Goal: Task Accomplishment & Management: Manage account settings

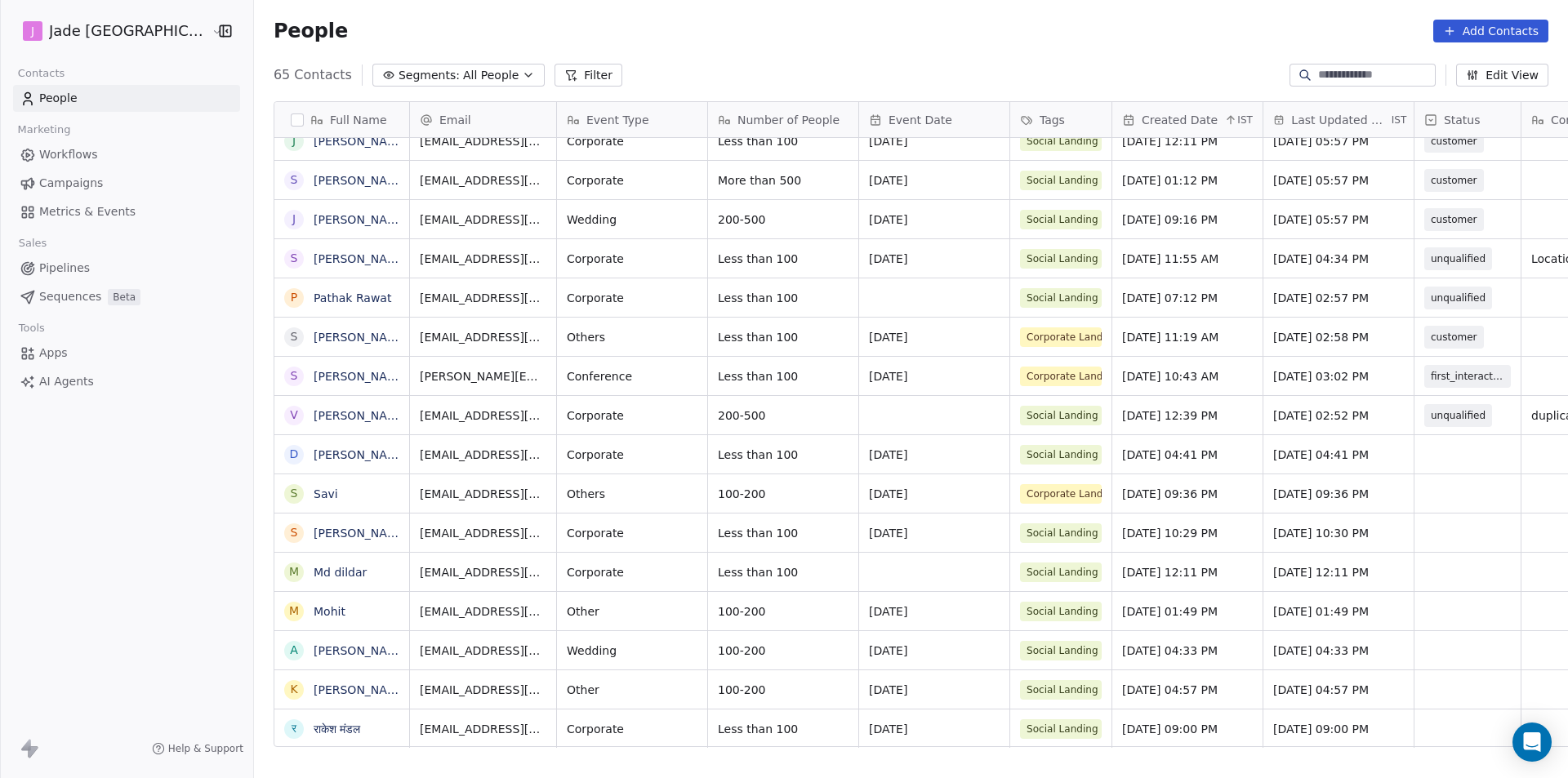
scroll to position [13, 0]
click at [314, 457] on link "[PERSON_NAME]" at bounding box center [361, 454] width 94 height 13
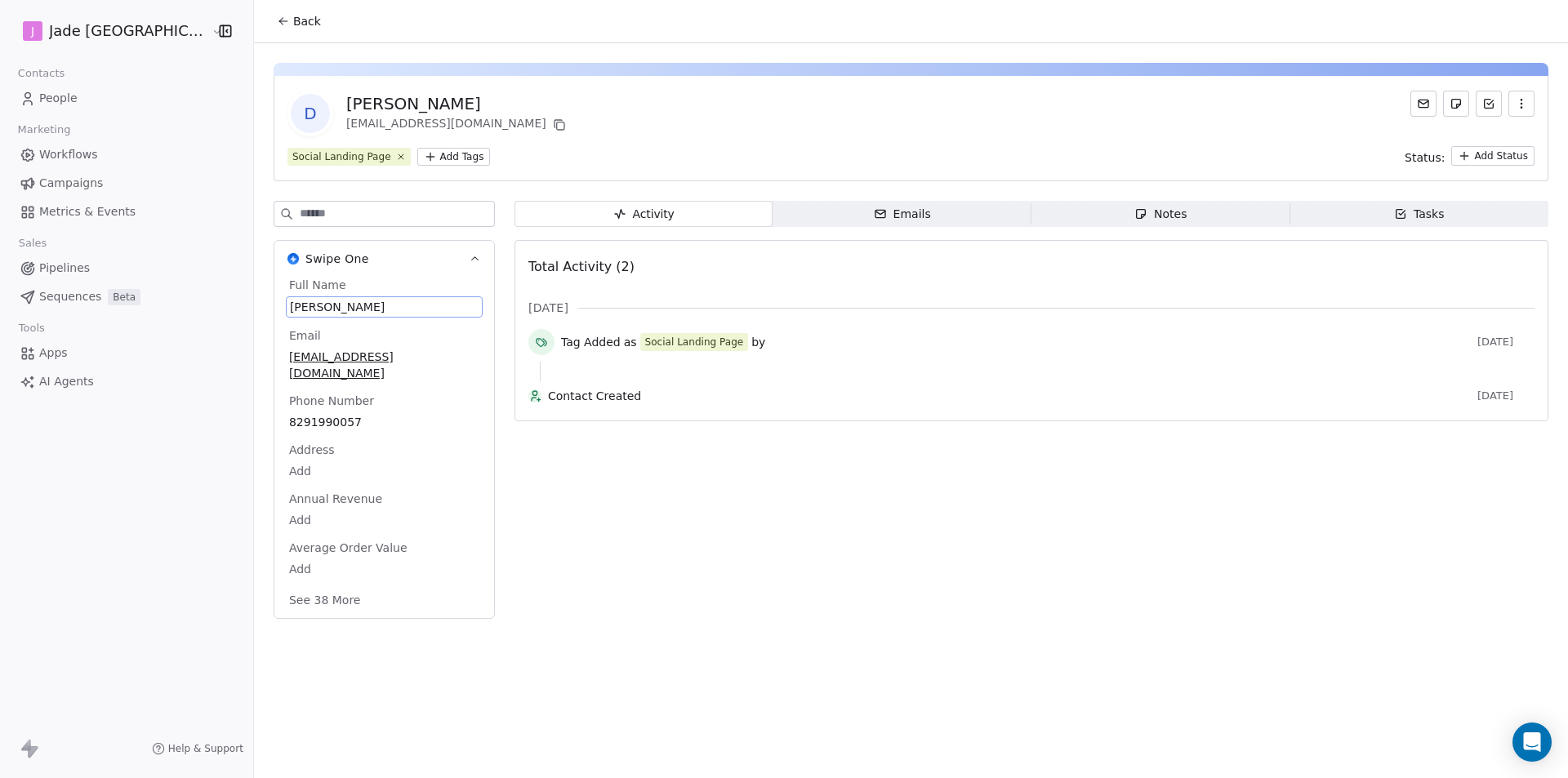
click at [354, 309] on span "[PERSON_NAME]" at bounding box center [384, 307] width 189 height 16
drag, startPoint x: 364, startPoint y: 317, endPoint x: 263, endPoint y: 315, distance: 101.0
click at [263, 315] on textarea "**********" at bounding box center [344, 322] width 182 height 50
click at [337, 359] on html "**********" at bounding box center [784, 389] width 1568 height 778
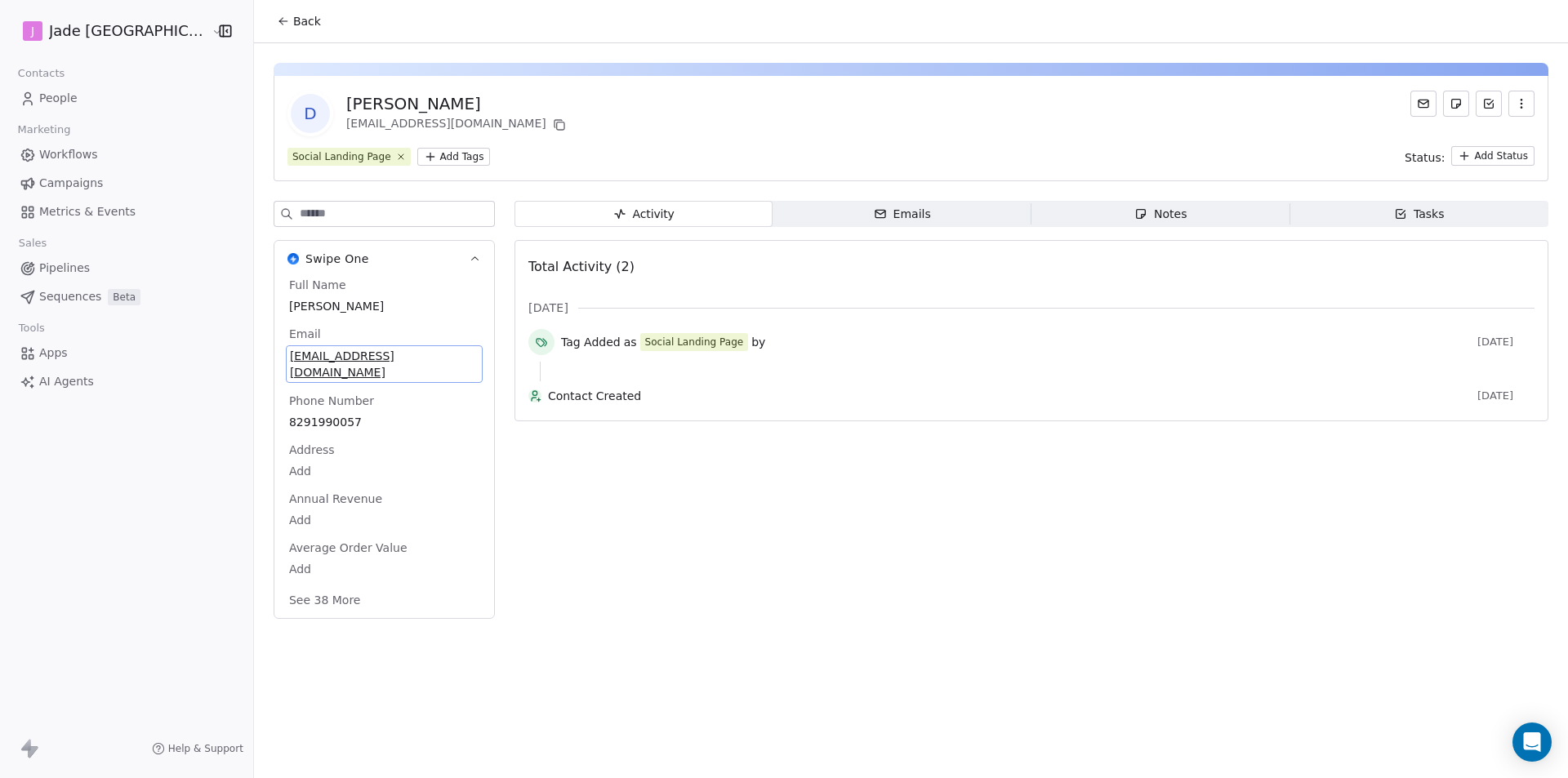
click at [337, 359] on span "[EMAIL_ADDRESS][DOMAIN_NAME]" at bounding box center [384, 364] width 189 height 32
drag, startPoint x: 389, startPoint y: 360, endPoint x: 257, endPoint y: 365, distance: 132.1
click at [257, 365] on input "**********" at bounding box center [345, 366] width 176 height 32
click at [270, 27] on html "**********" at bounding box center [784, 389] width 1568 height 778
click at [267, 22] on button "Back" at bounding box center [299, 21] width 64 height 30
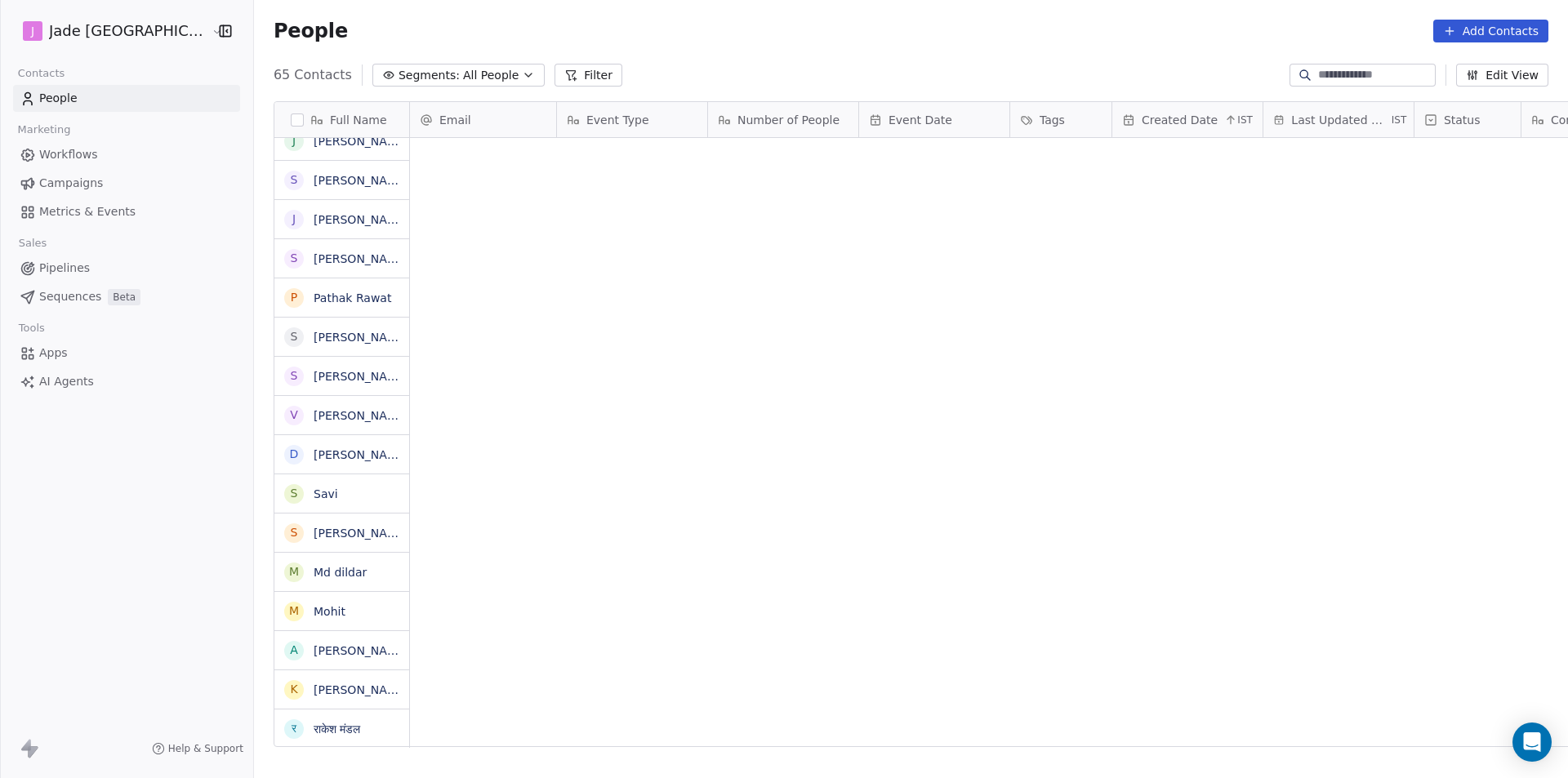
scroll to position [672, 1335]
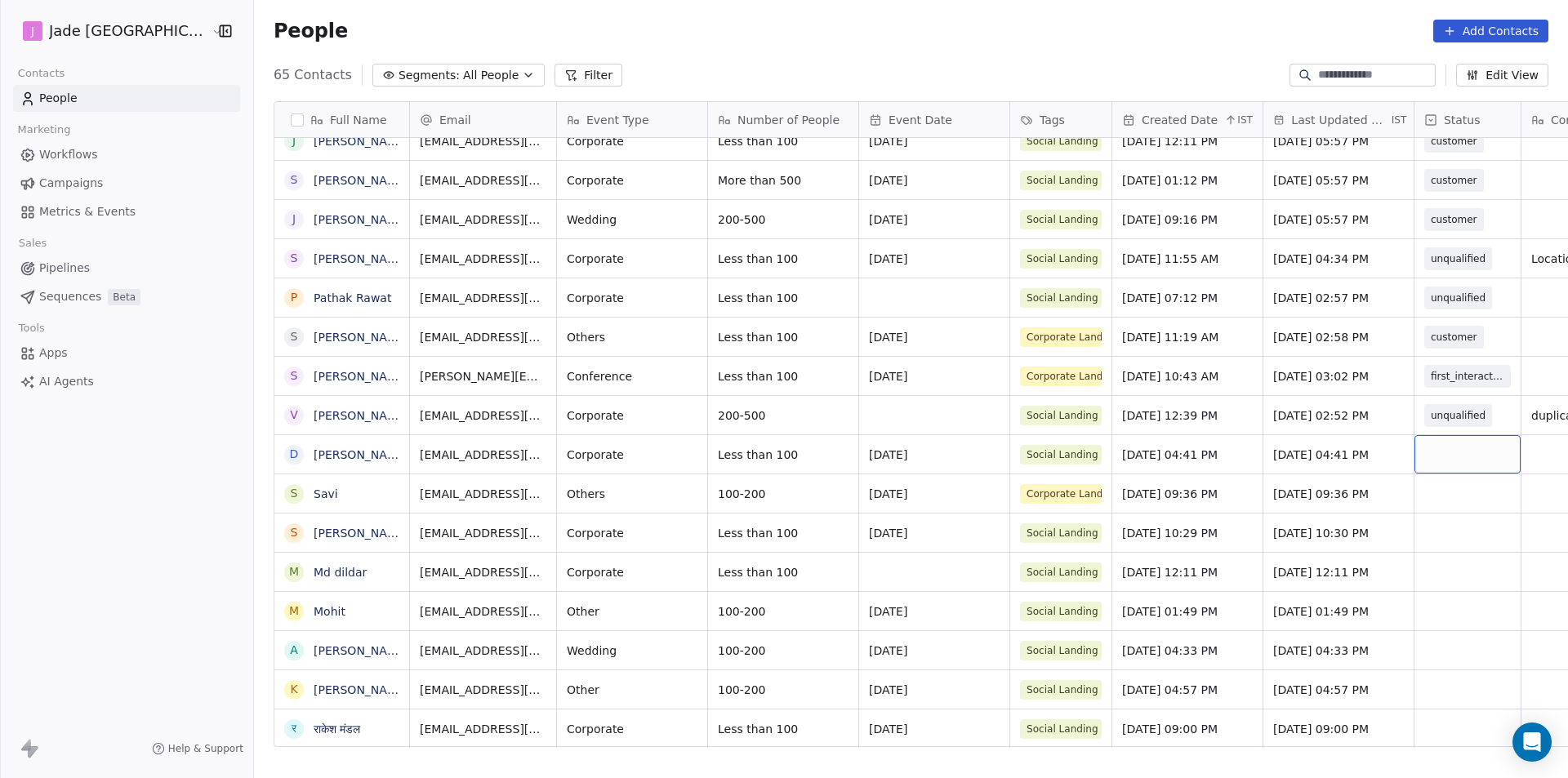
click at [1417, 450] on div "grid" at bounding box center [1467, 454] width 106 height 39
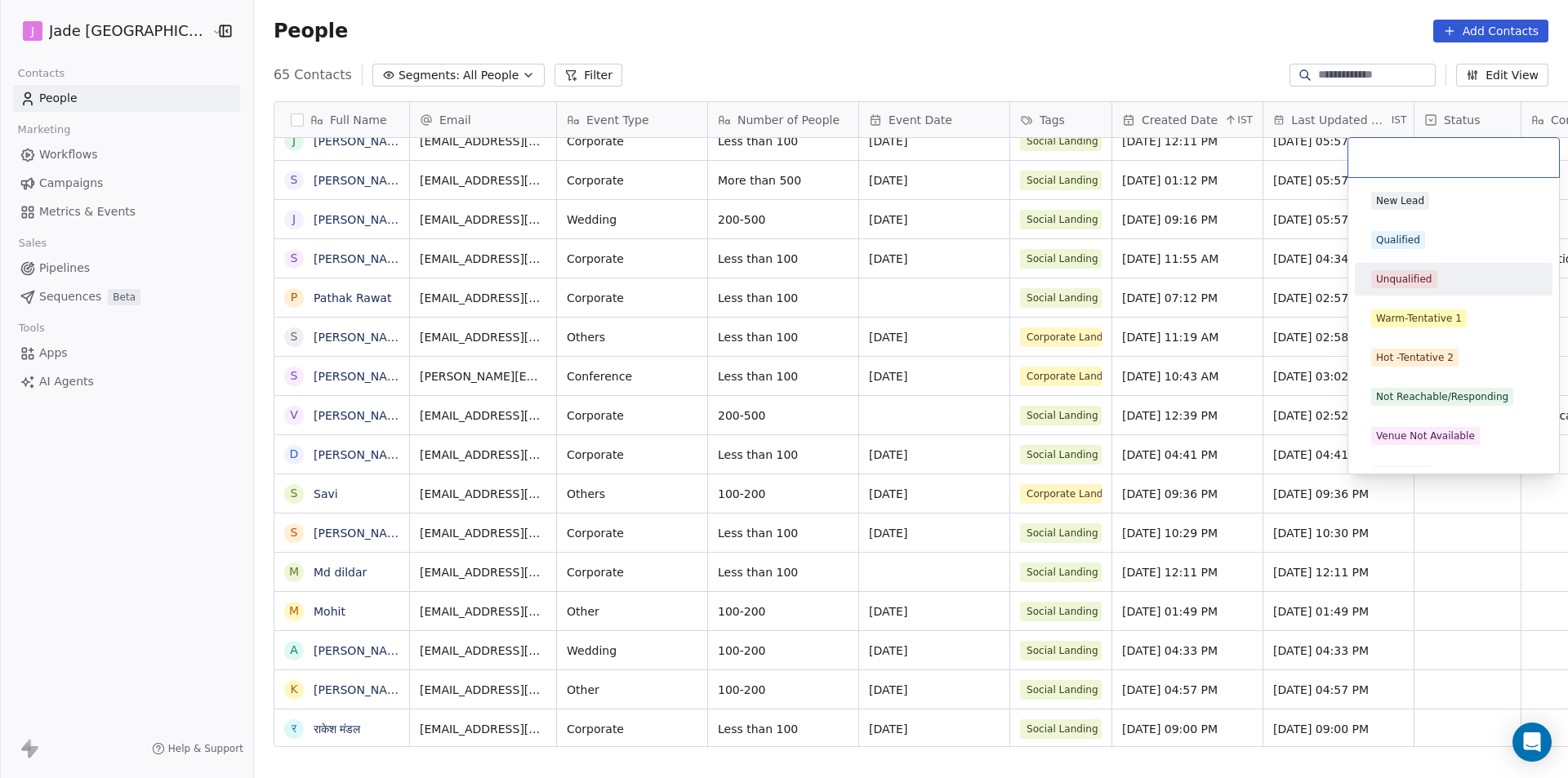
click at [1395, 287] on span "Unqualified" at bounding box center [1404, 279] width 67 height 18
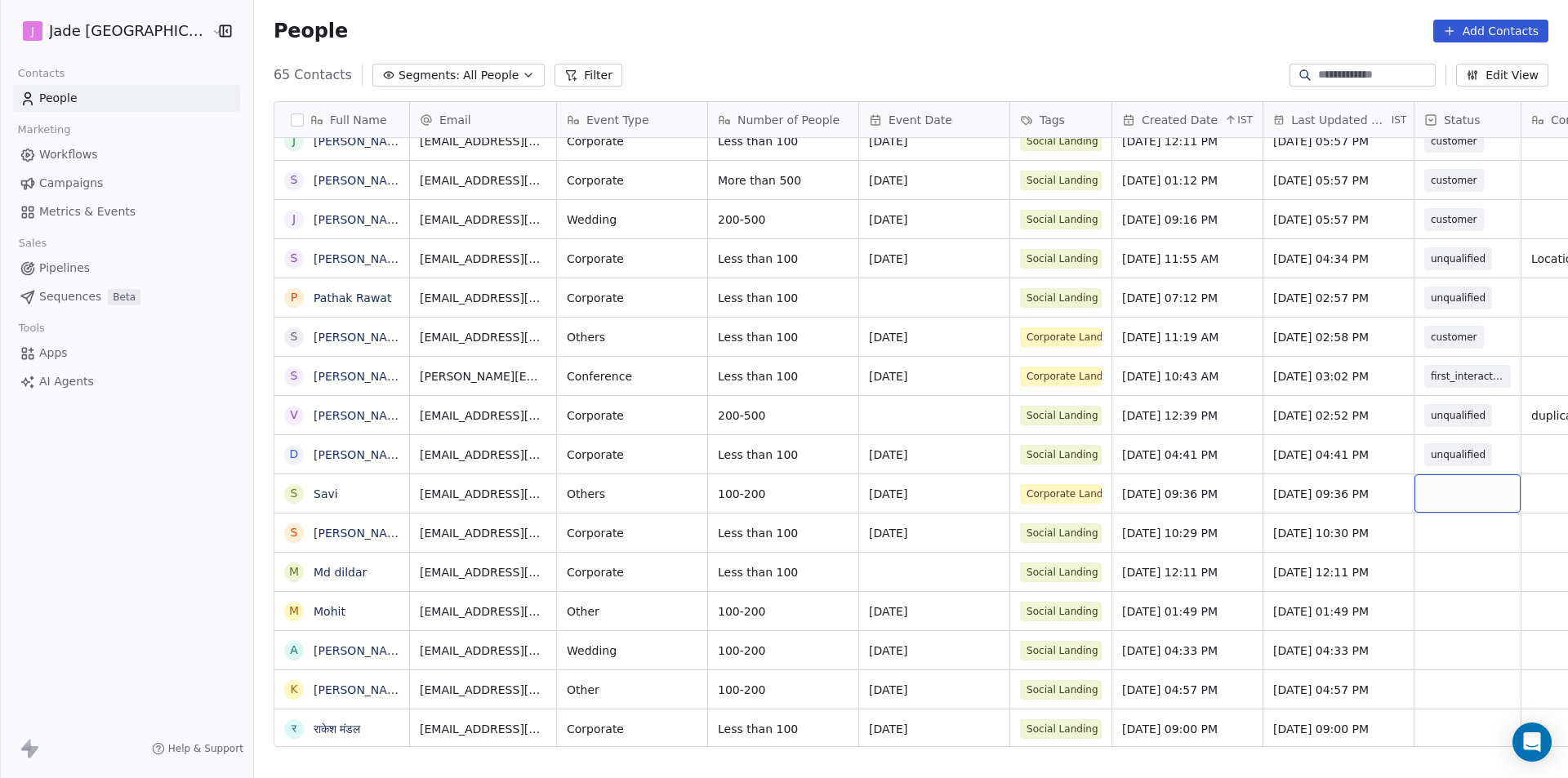
click at [1414, 496] on div "grid" at bounding box center [1467, 493] width 106 height 39
click at [314, 500] on link "Savi" at bounding box center [326, 494] width 24 height 13
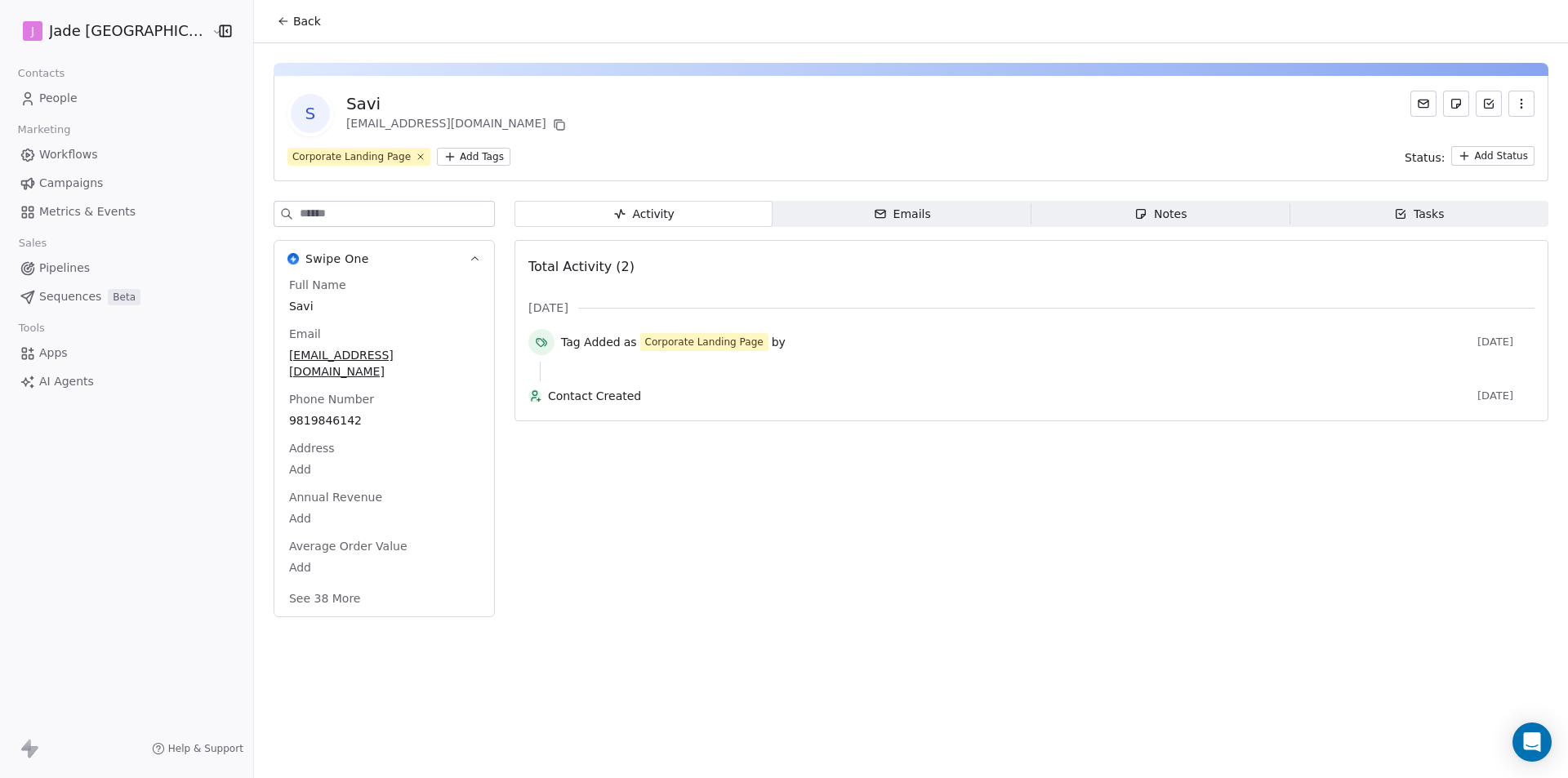
click at [293, 20] on span "Back" at bounding box center [307, 22] width 28 height 16
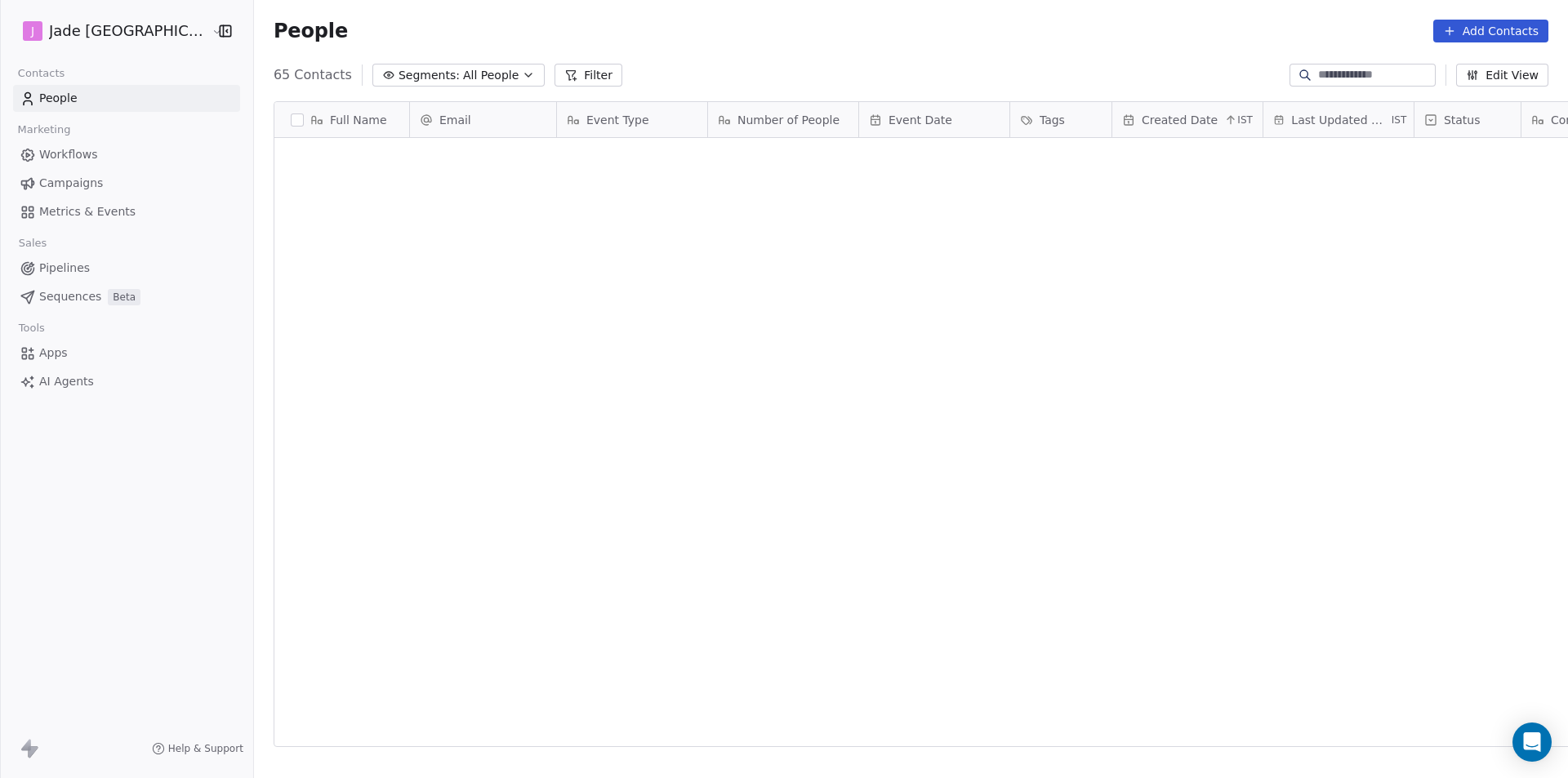
scroll to position [672, 1335]
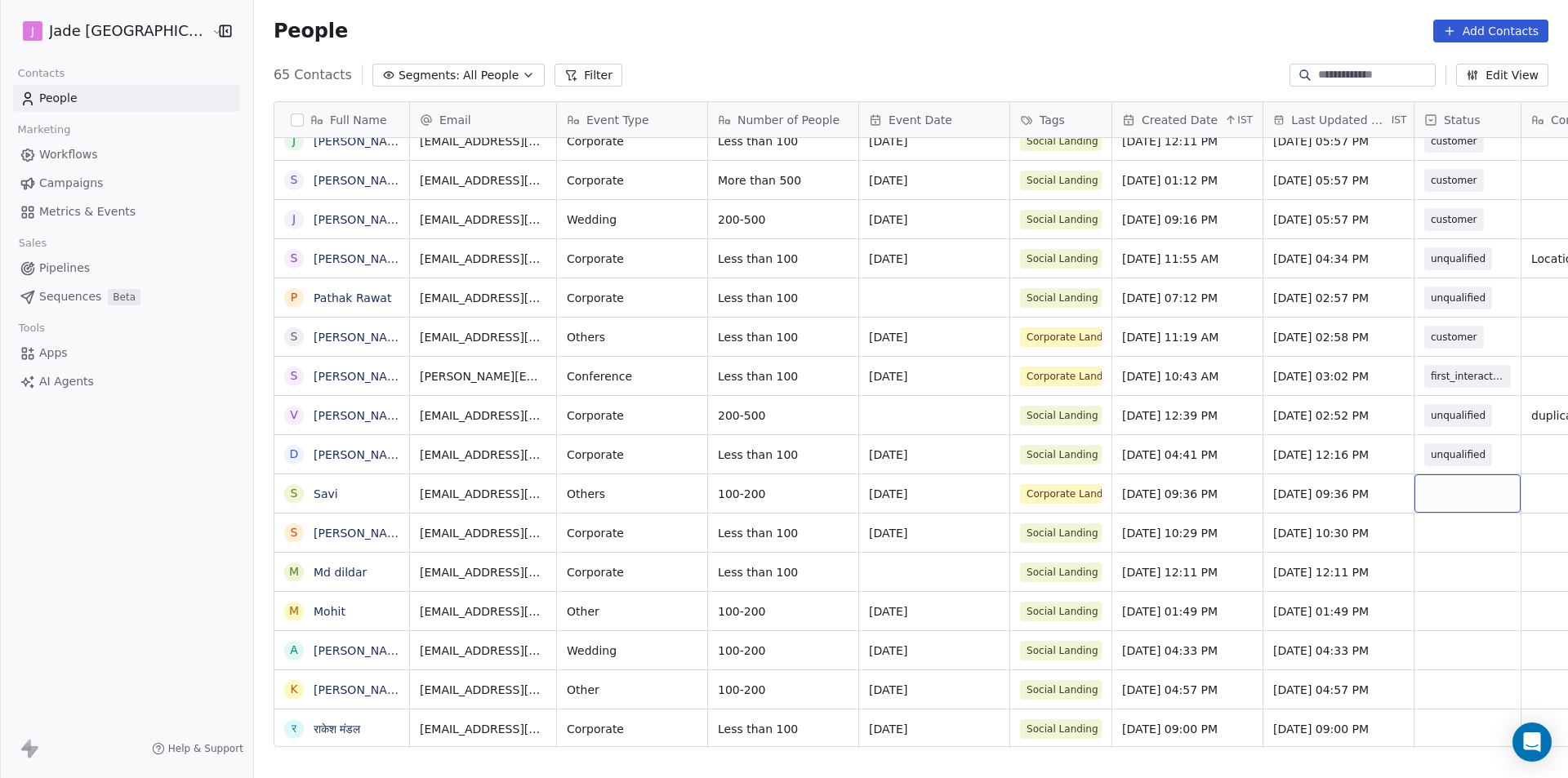
click at [1430, 491] on div "grid" at bounding box center [1467, 493] width 106 height 39
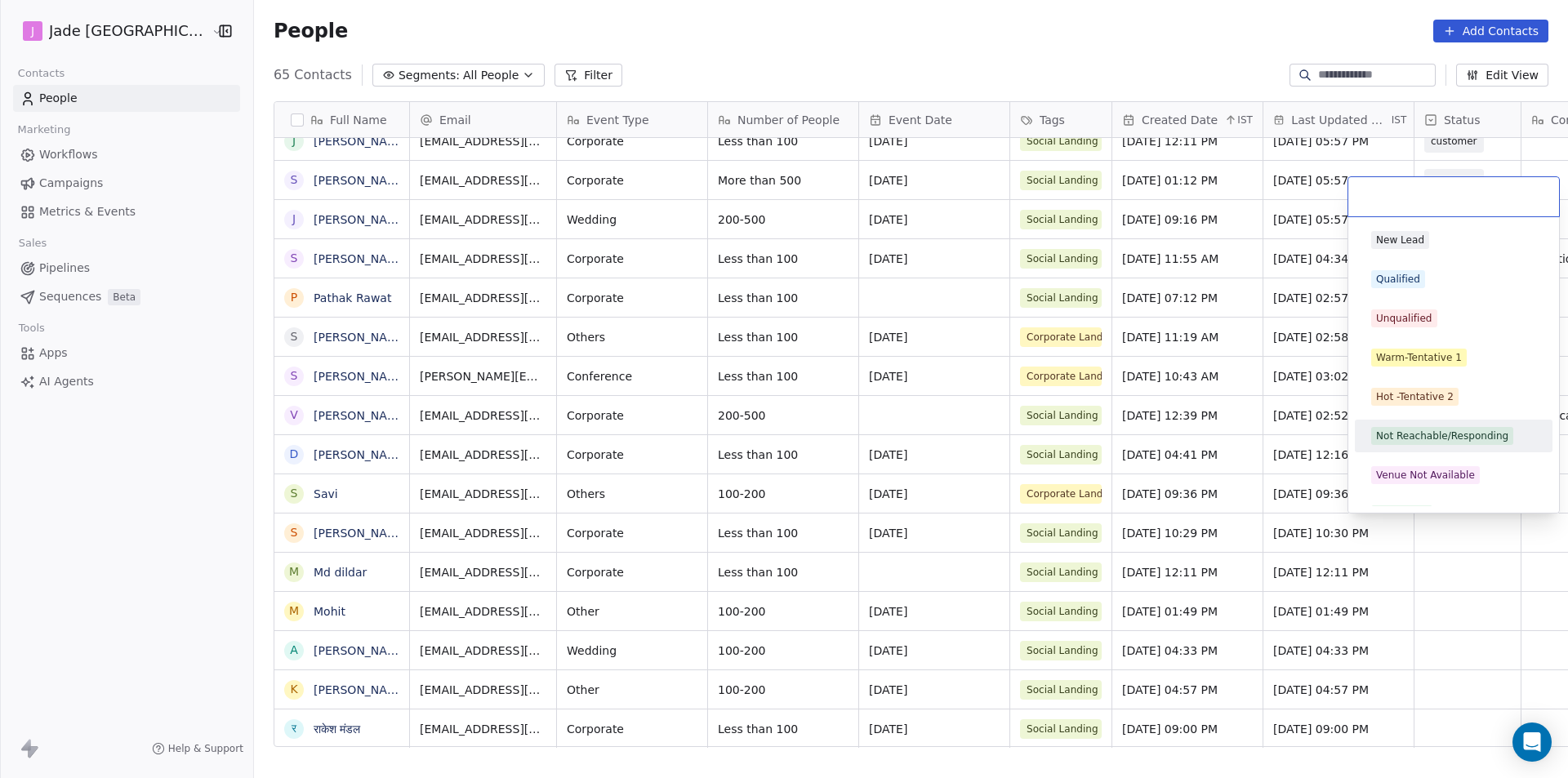
click at [1419, 439] on div "Not Reachable/Responding" at bounding box center [1442, 436] width 132 height 14
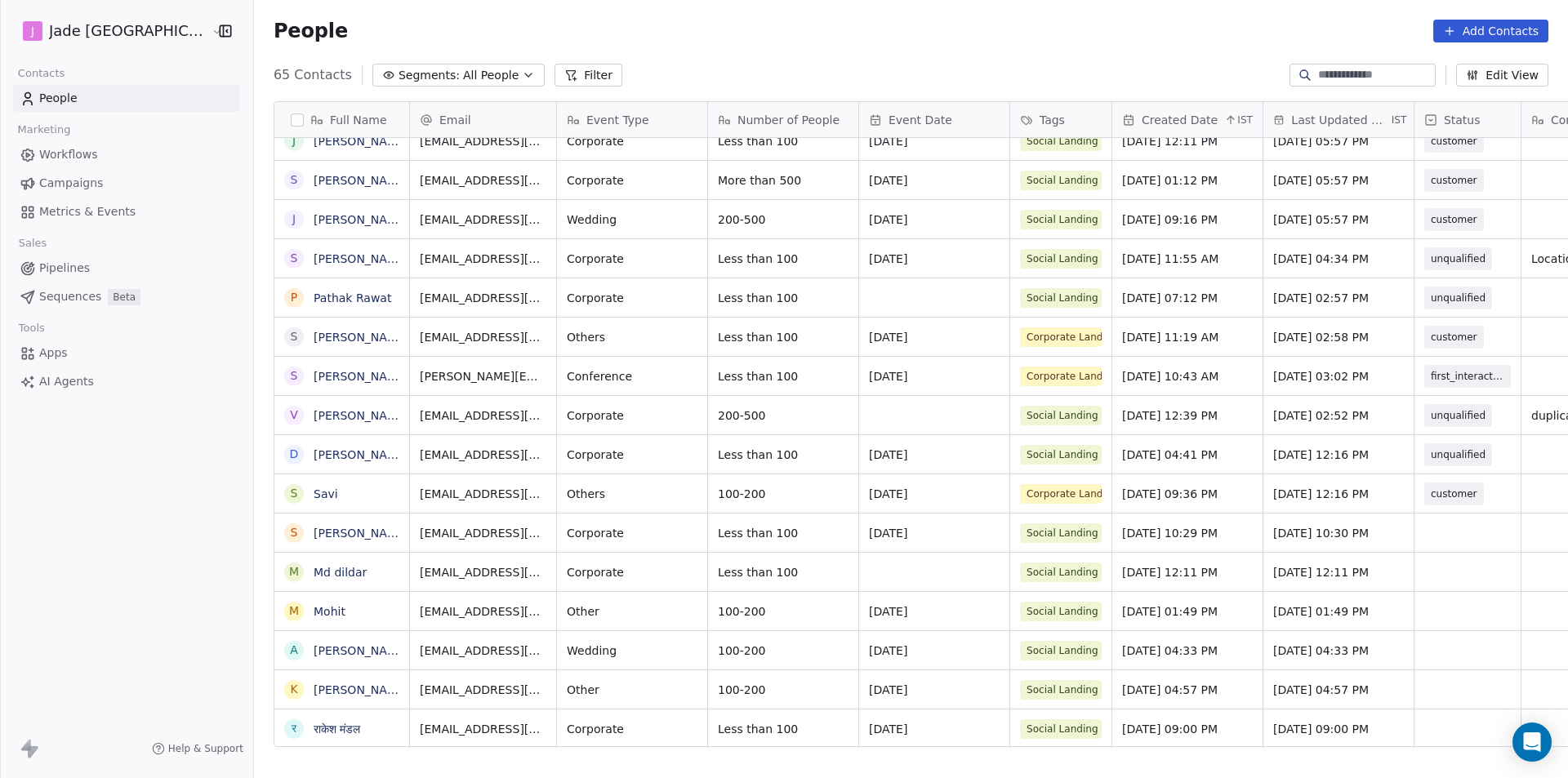
scroll to position [13, 0]
click at [1425, 715] on div "grid" at bounding box center [1467, 729] width 106 height 39
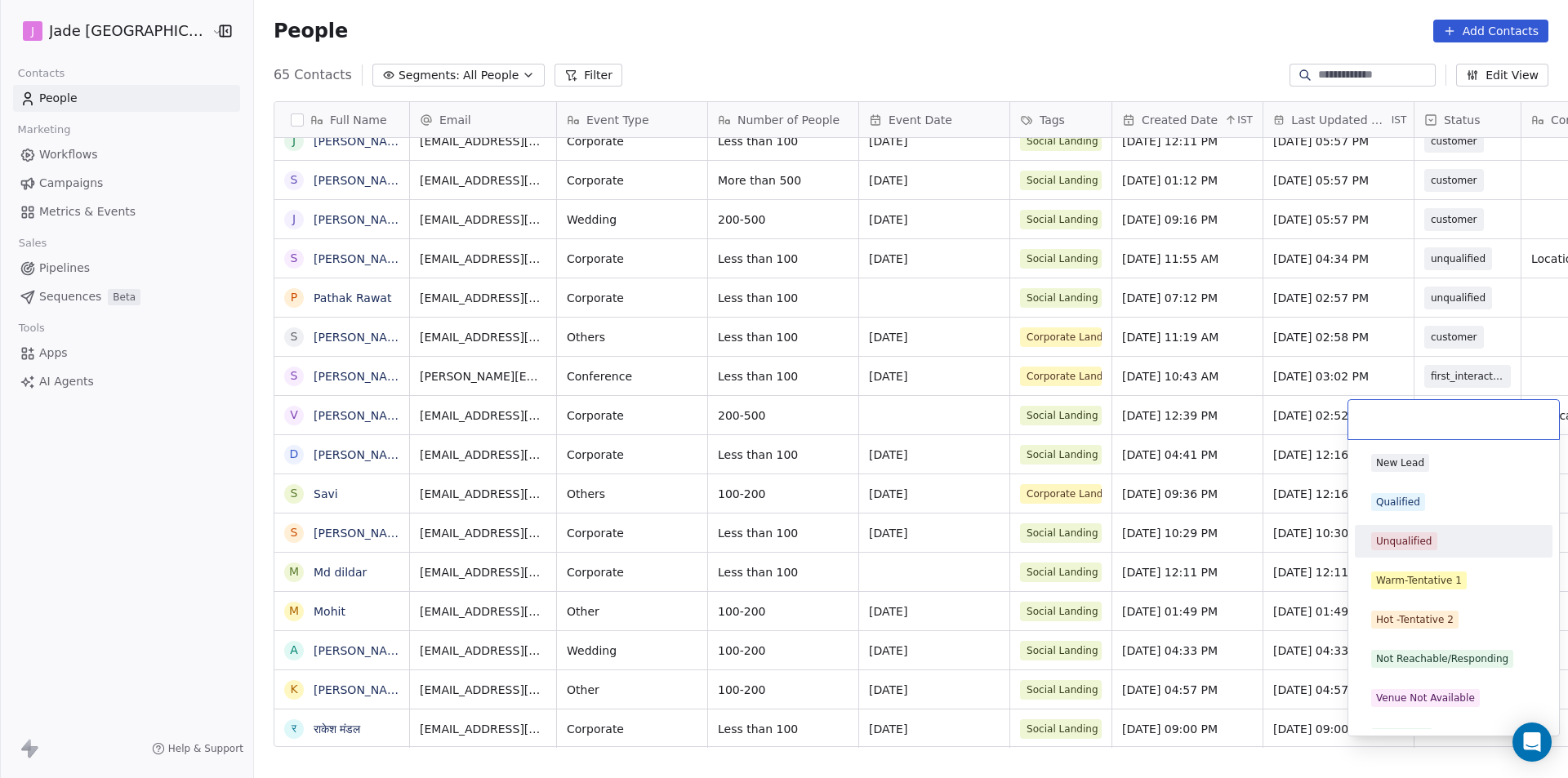
click at [1412, 533] on span "Unqualified" at bounding box center [1404, 541] width 67 height 18
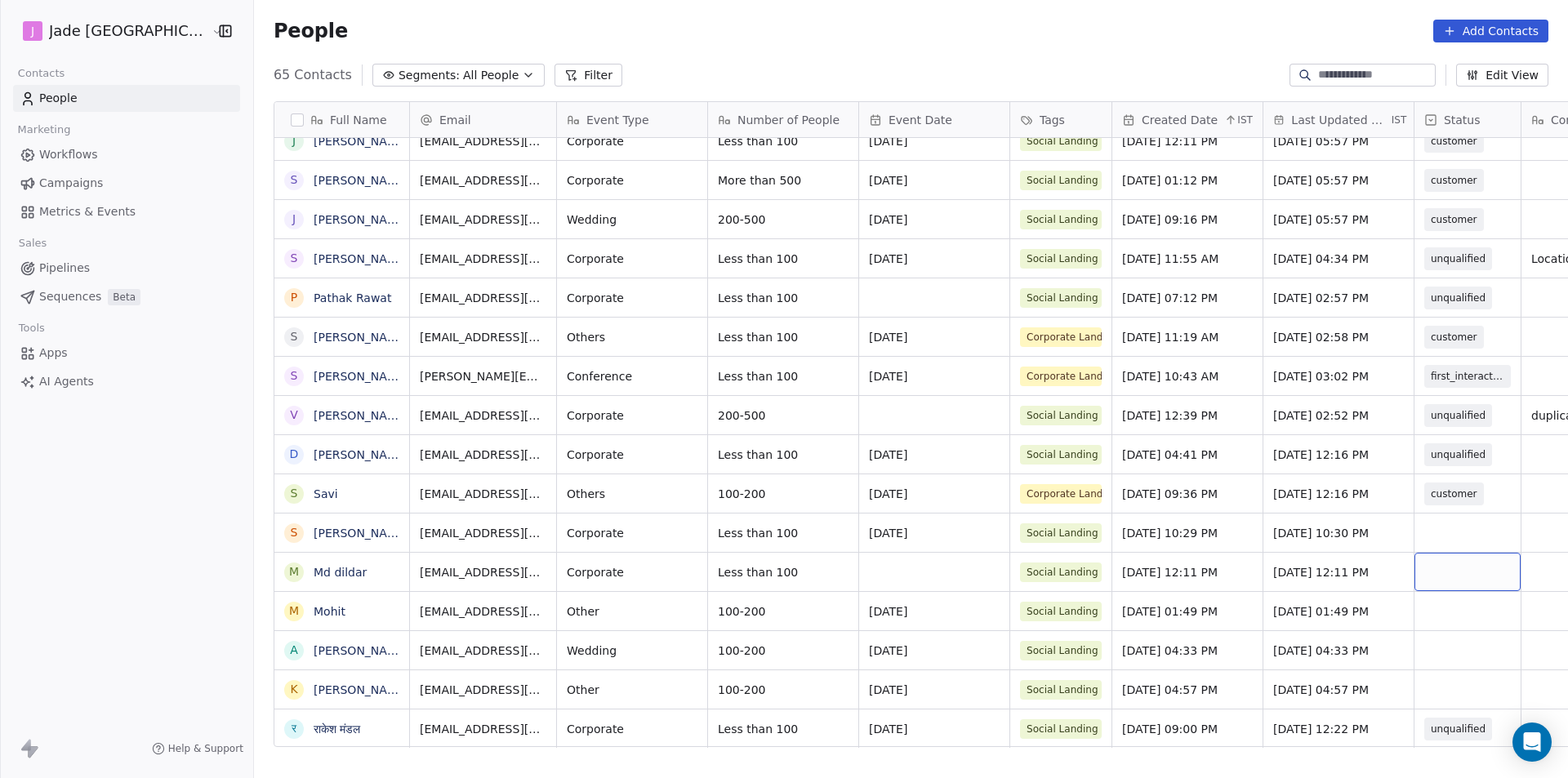
click at [1420, 558] on div "grid" at bounding box center [1467, 572] width 106 height 39
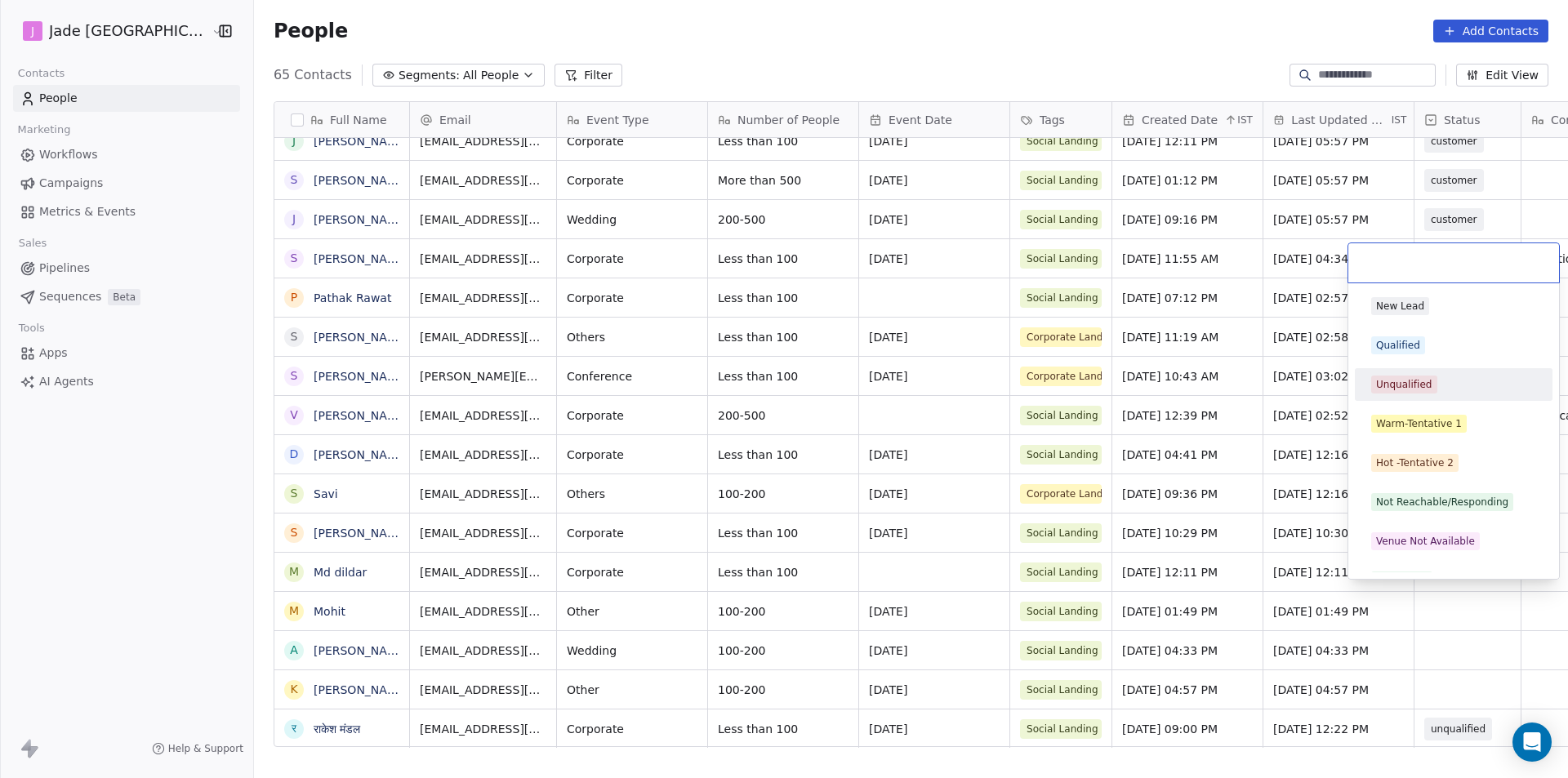
click at [1401, 373] on div "Unqualified" at bounding box center [1453, 384] width 184 height 26
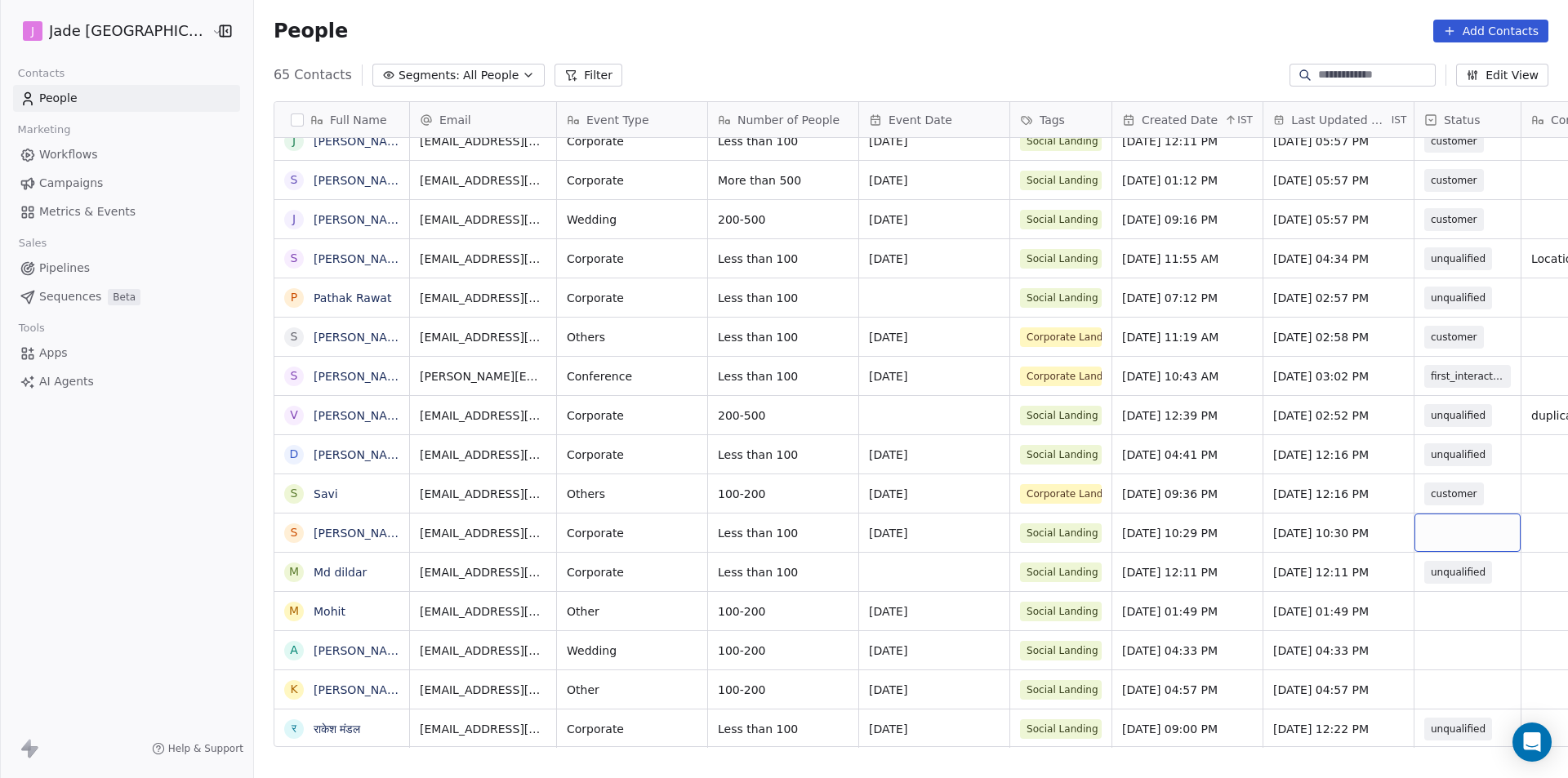
click at [1431, 514] on div "grid" at bounding box center [1467, 532] width 106 height 39
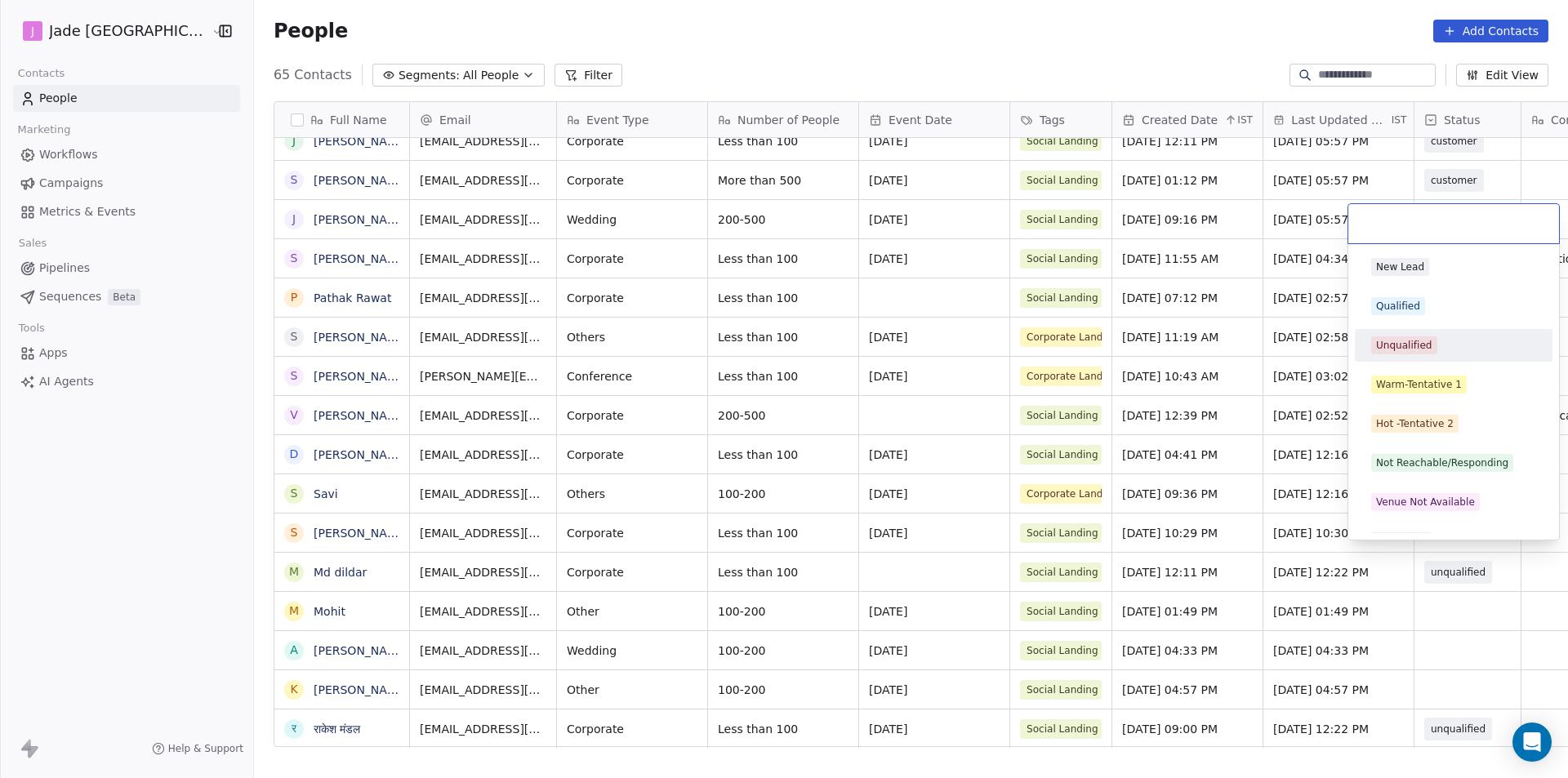
click at [1434, 341] on span "Unqualified" at bounding box center [1404, 345] width 67 height 18
